Goal: Check status

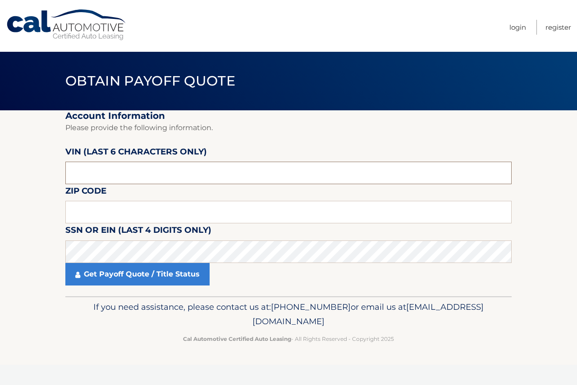
click at [135, 170] on input "text" at bounding box center [288, 173] width 446 height 23
type input "NW3417"
drag, startPoint x: 28, startPoint y: 185, endPoint x: 0, endPoint y: 205, distance: 34.6
click at [0, 205] on section "Account Information Please provide the following information. VIN (last 6 chara…" at bounding box center [288, 203] width 577 height 186
type input "341772"
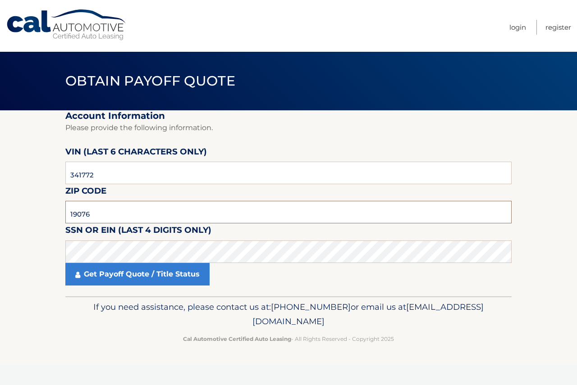
type input "19076"
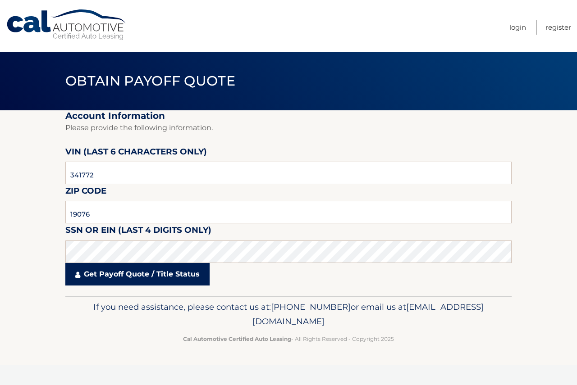
click at [112, 272] on link "Get Payoff Quote / Title Status" at bounding box center [137, 274] width 144 height 23
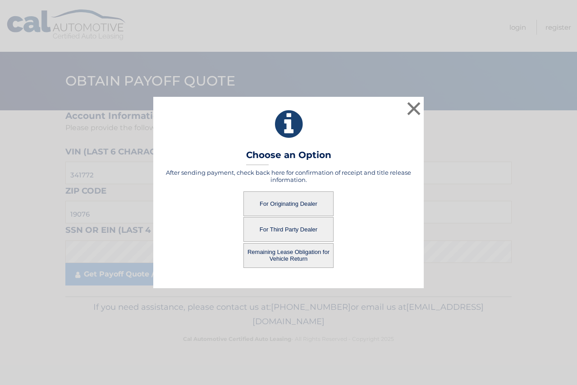
click at [286, 200] on button "For Originating Dealer" at bounding box center [288, 204] width 90 height 25
click at [289, 205] on button "For Originating Dealer" at bounding box center [288, 204] width 90 height 25
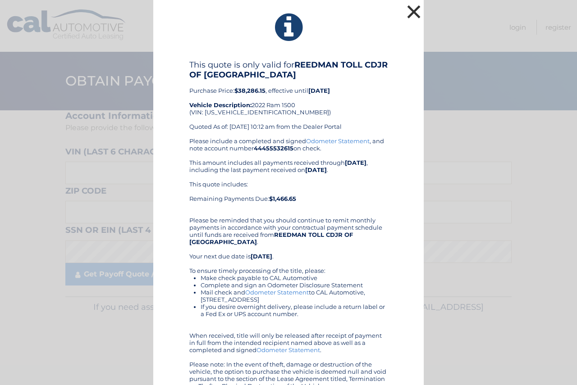
click at [408, 16] on button "×" at bounding box center [414, 12] width 18 height 18
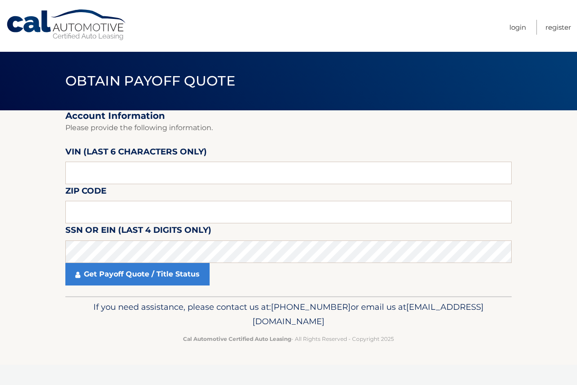
click at [239, 17] on nav "Menu Login Register" at bounding box center [353, 26] width 436 height 52
click at [401, 116] on h2 "Account Information" at bounding box center [288, 115] width 446 height 11
